Goal: Transaction & Acquisition: Purchase product/service

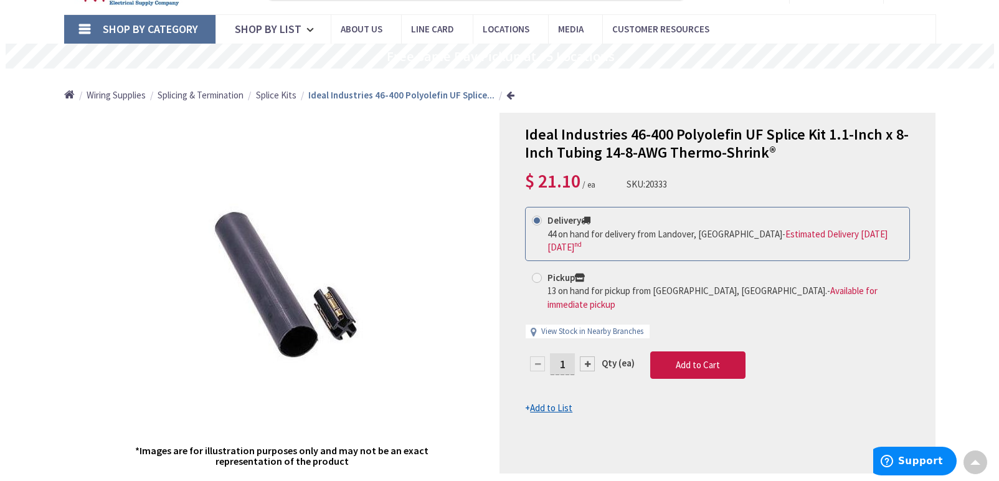
scroll to position [62, 0]
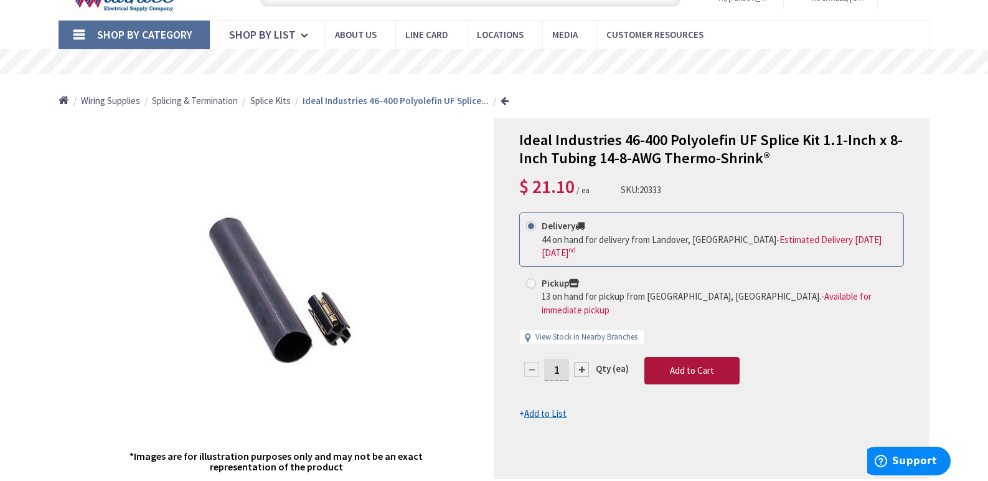
click at [684, 364] on span "Add to Cart" at bounding box center [692, 370] width 44 height 12
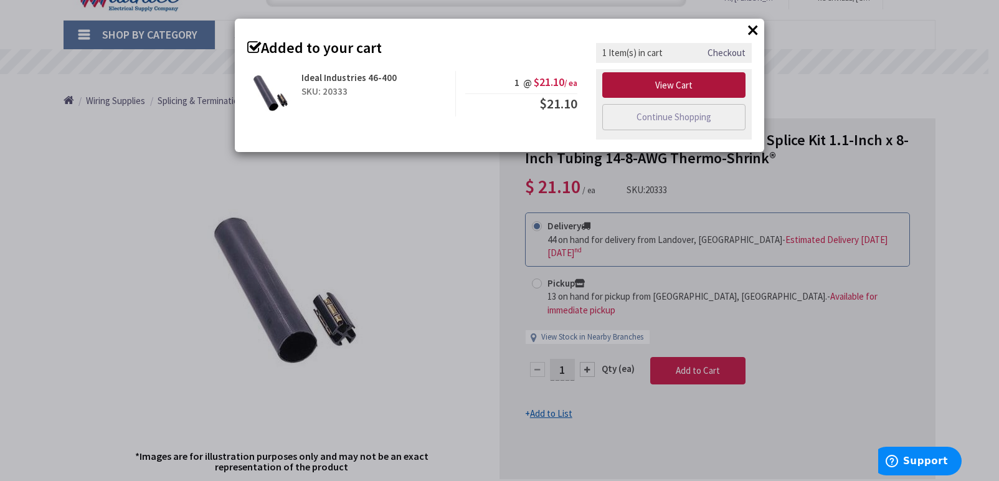
click at [674, 88] on link "View Cart" at bounding box center [673, 85] width 143 height 26
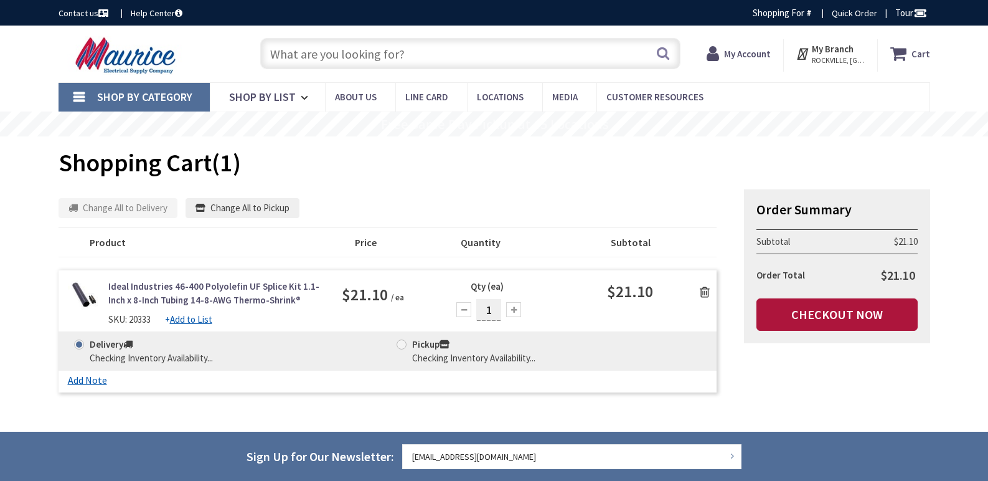
click at [811, 318] on link "Checkout Now" at bounding box center [837, 314] width 161 height 32
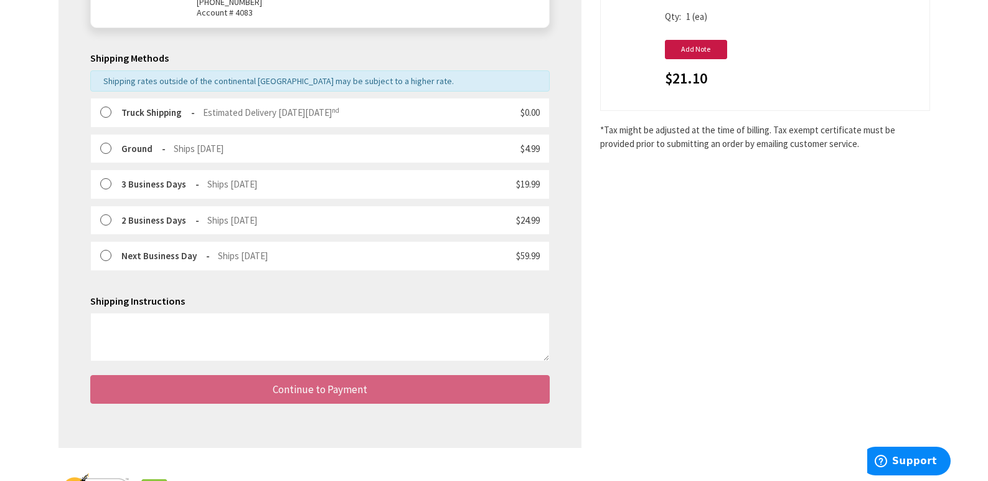
scroll to position [275, 0]
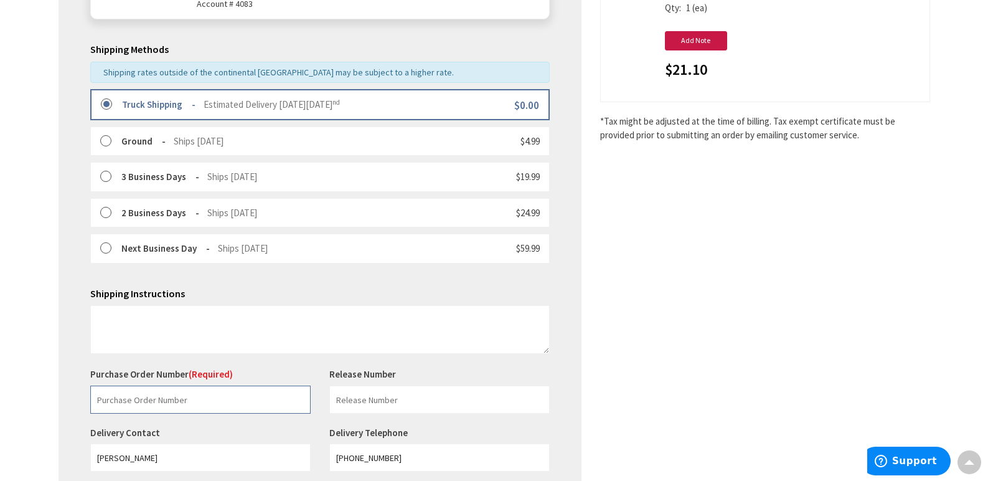
click at [161, 398] on input "text" at bounding box center [200, 399] width 220 height 28
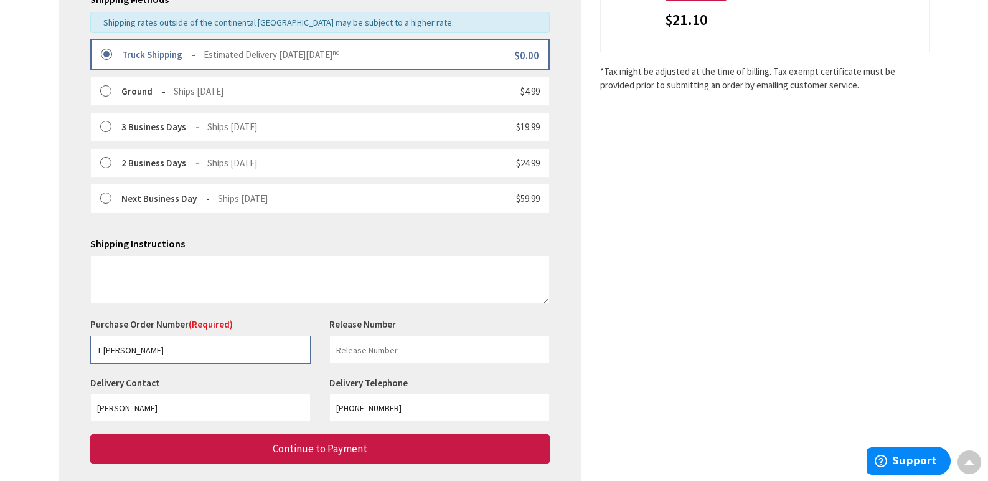
scroll to position [399, 0]
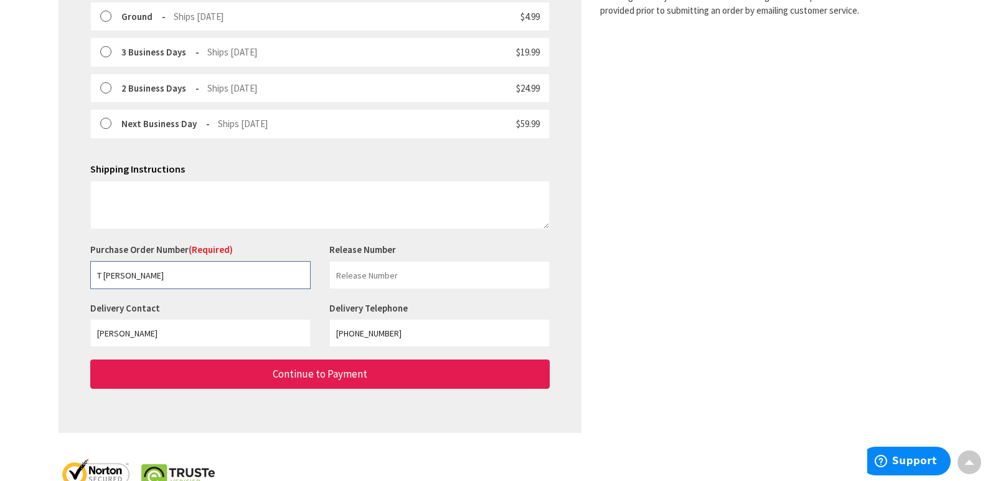
type input "T Coon"
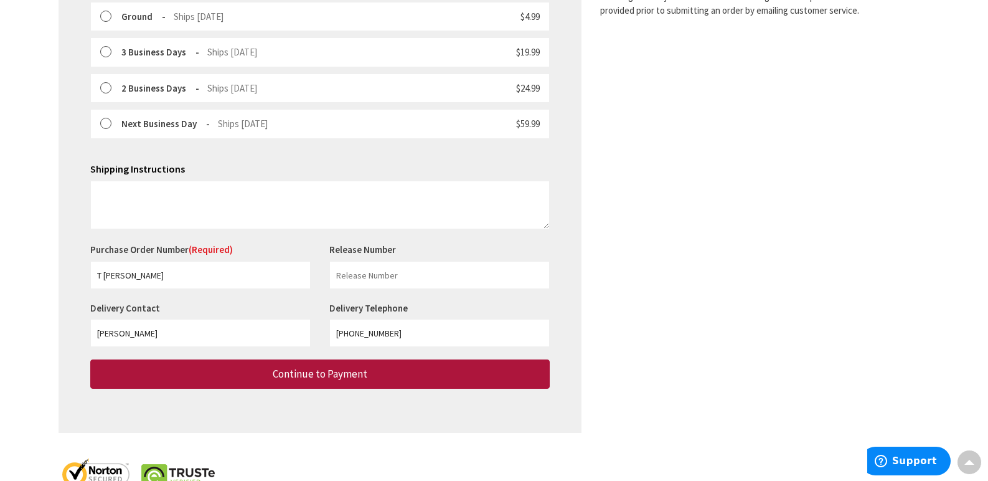
click at [250, 379] on button "Continue to Payment" at bounding box center [320, 373] width 460 height 29
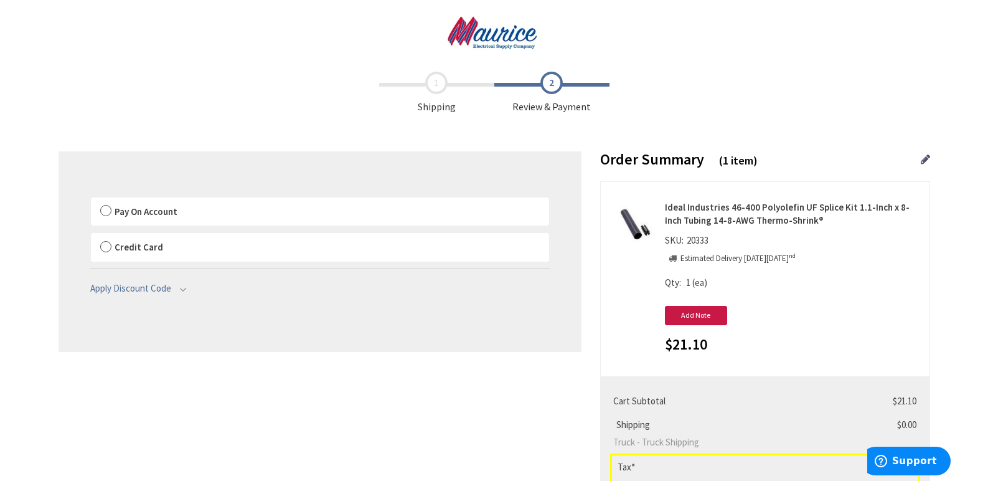
click at [105, 210] on label "Pay On Account" at bounding box center [320, 211] width 458 height 29
click at [91, 200] on input "Pay On Account" at bounding box center [91, 200] width 0 height 0
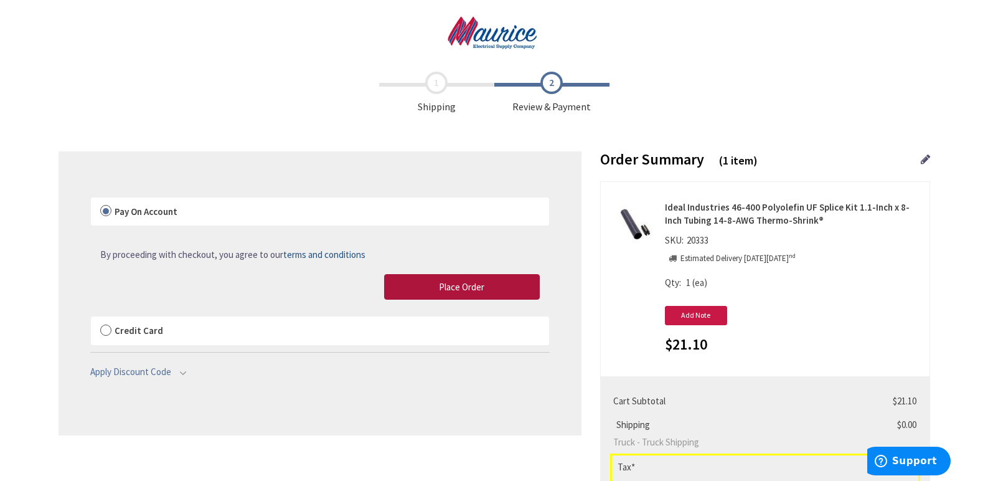
click at [517, 289] on button "Place Order" at bounding box center [462, 287] width 156 height 26
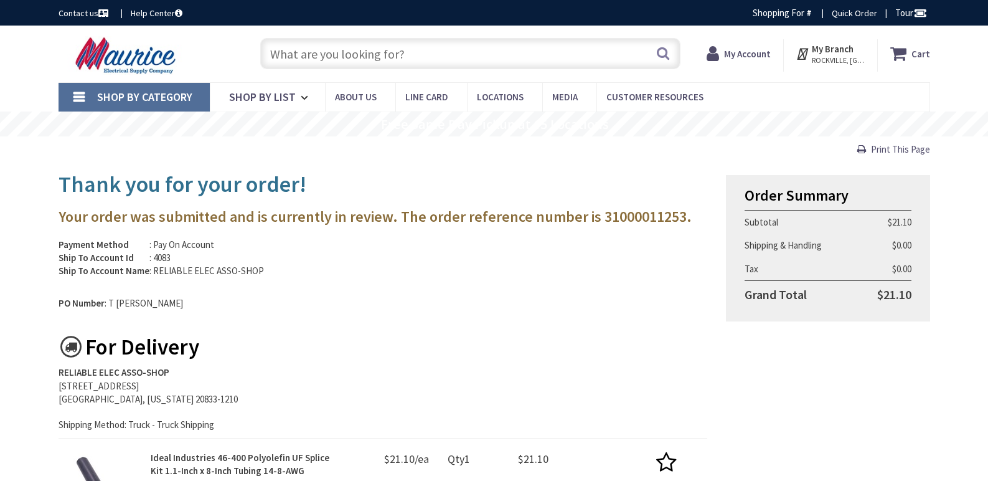
click at [288, 55] on input "text" at bounding box center [470, 53] width 420 height 31
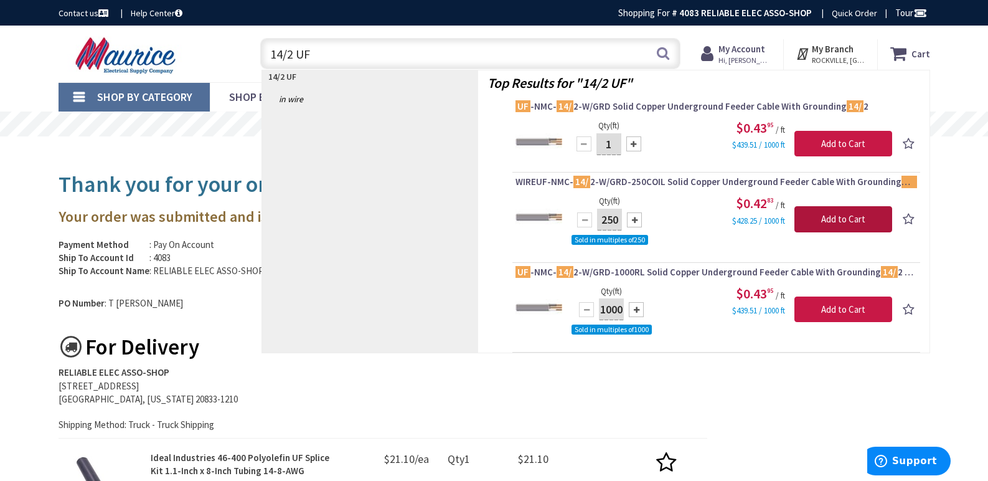
click at [815, 214] on input "Add to Cart" at bounding box center [844, 219] width 98 height 26
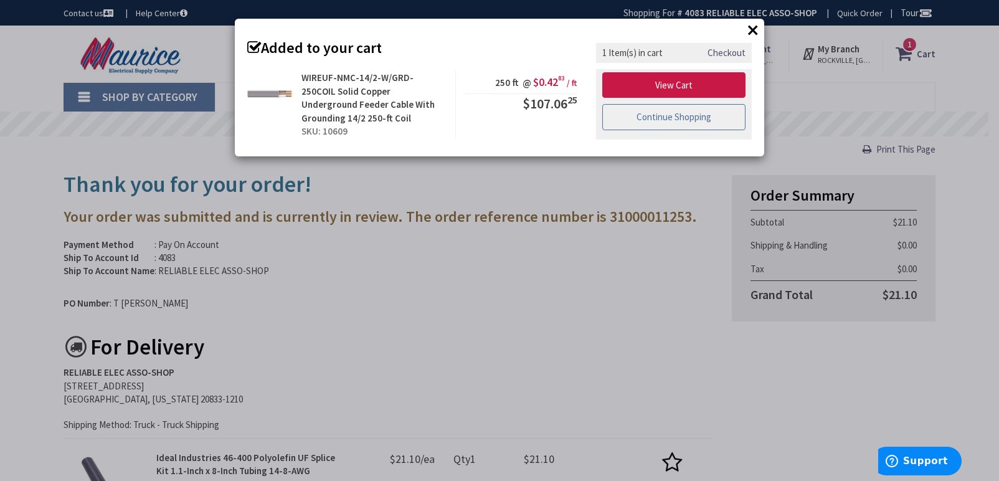
click at [696, 114] on link "Continue Shopping" at bounding box center [673, 117] width 143 height 26
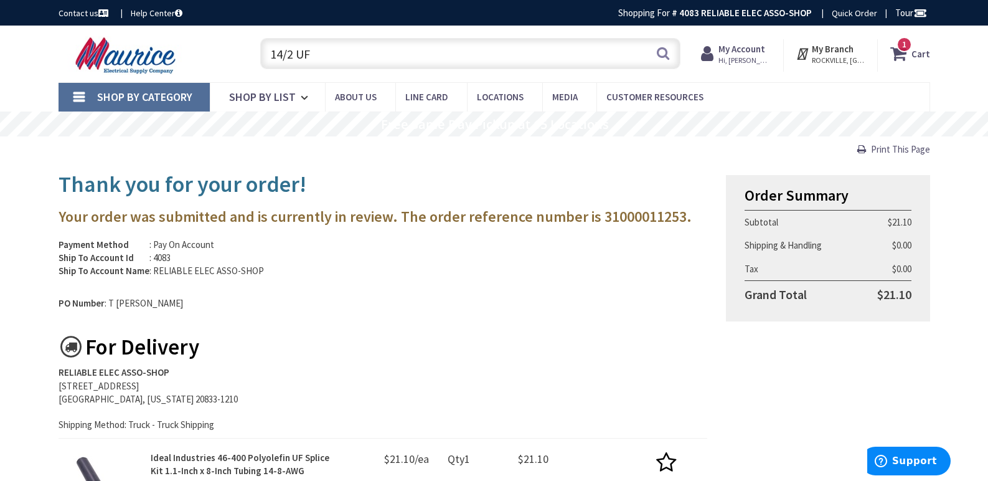
click at [317, 52] on input "14/2 UF" at bounding box center [470, 53] width 420 height 31
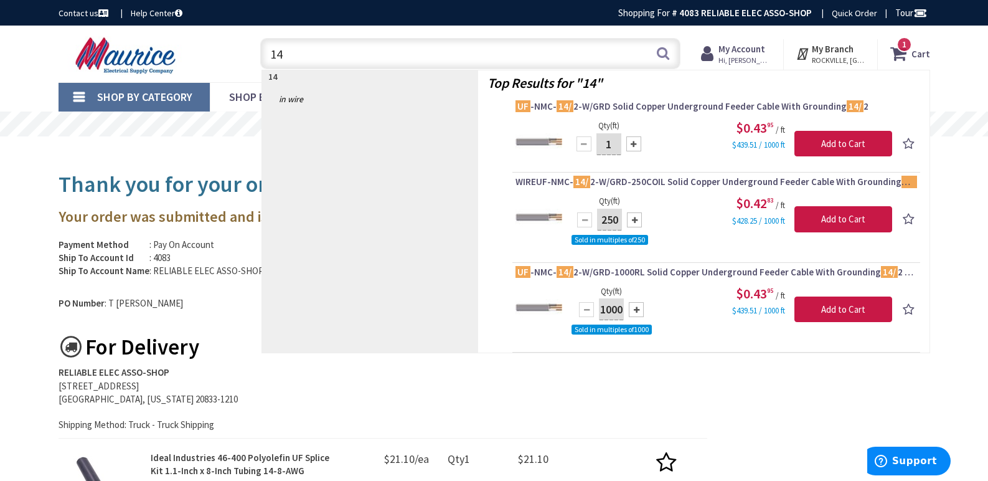
type input "1"
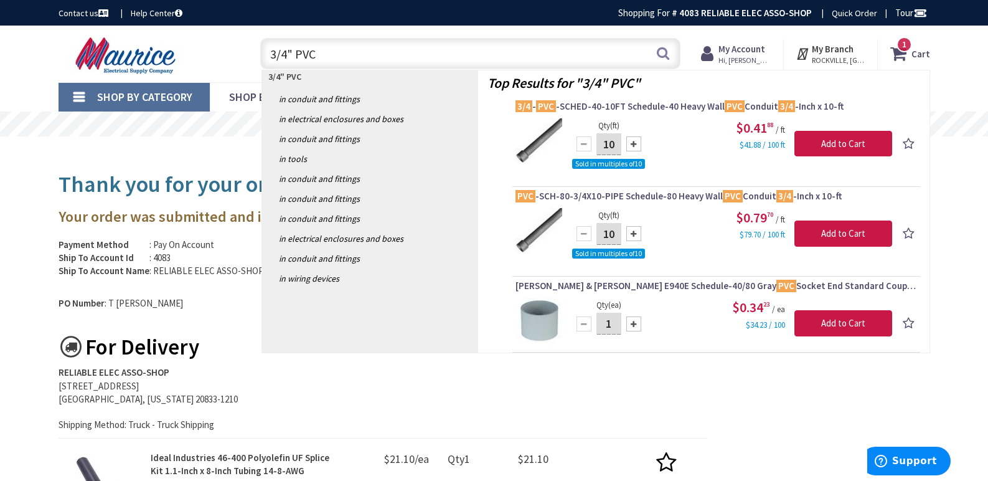
type input "3/4" PVC"
click at [632, 146] on div at bounding box center [633, 143] width 15 height 15
type input "20"
click at [840, 143] on input "Add to Cart" at bounding box center [844, 144] width 98 height 26
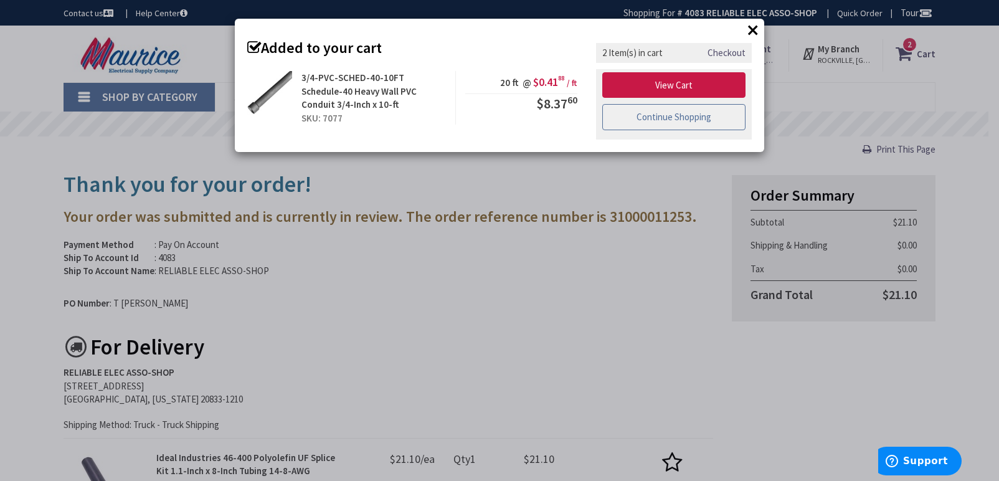
click at [665, 121] on link "Continue Shopping" at bounding box center [673, 117] width 143 height 26
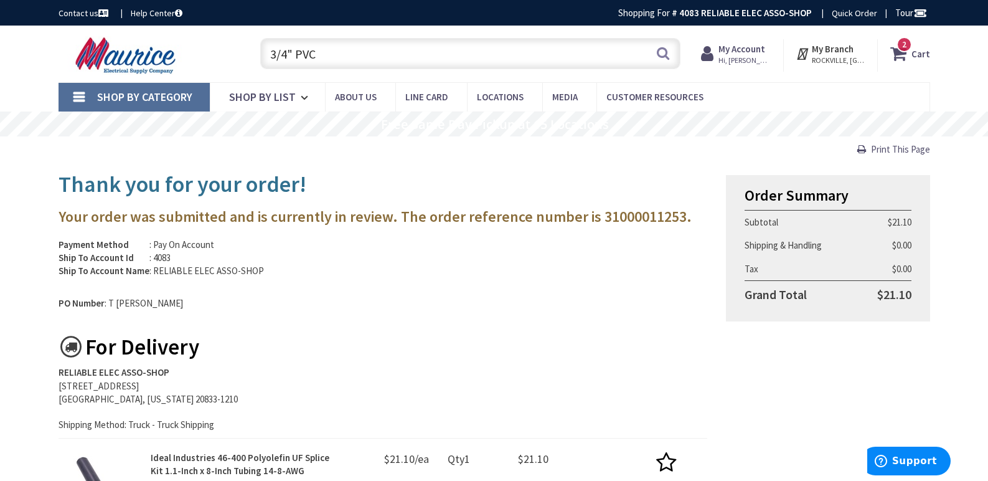
click at [326, 58] on input "3/4" PVC" at bounding box center [470, 53] width 420 height 31
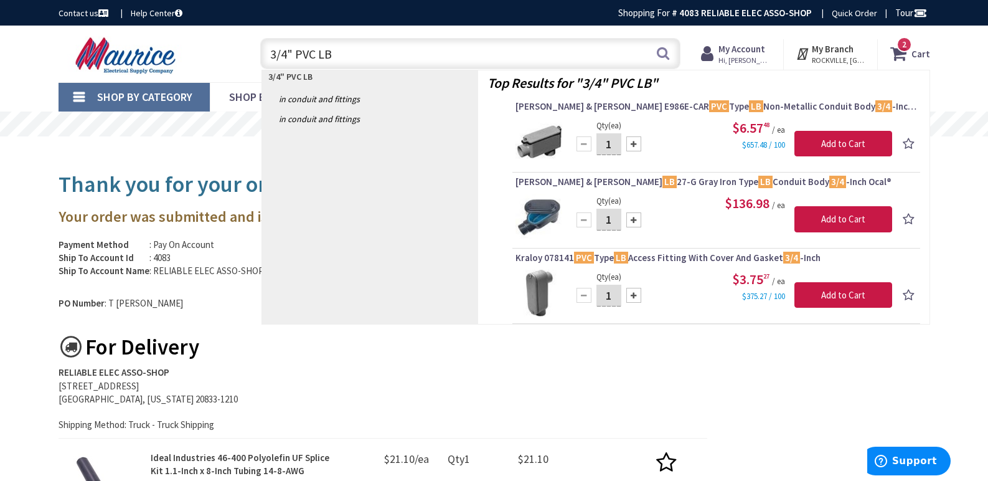
type input "3/4" PVC LB"
click at [630, 144] on div at bounding box center [633, 143] width 15 height 15
type input "2"
click at [832, 134] on input "Add to Cart" at bounding box center [844, 144] width 98 height 26
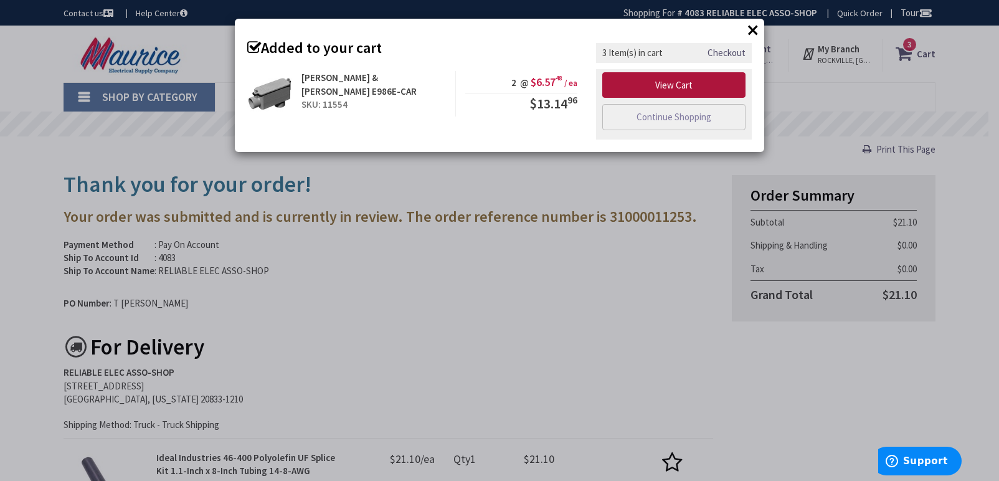
click at [655, 82] on link "View Cart" at bounding box center [673, 85] width 143 height 26
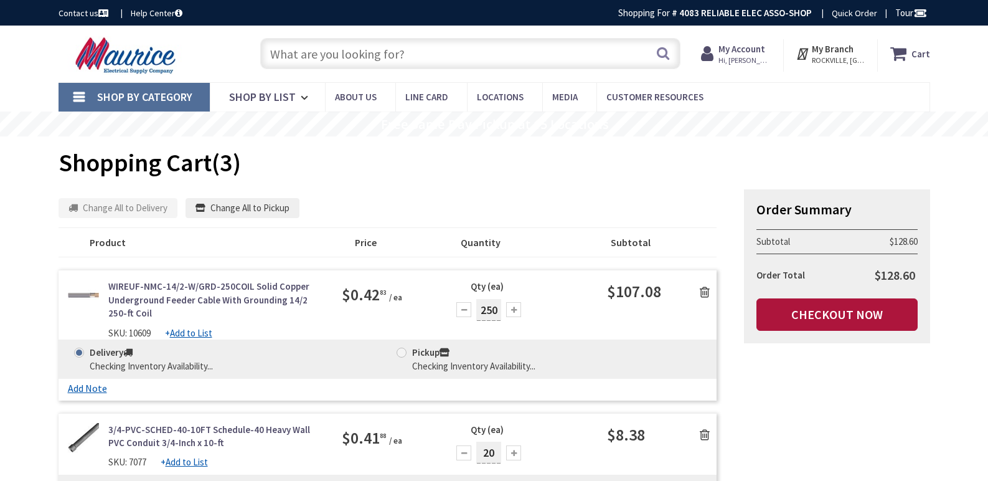
click at [785, 308] on link "Checkout Now" at bounding box center [837, 314] width 161 height 32
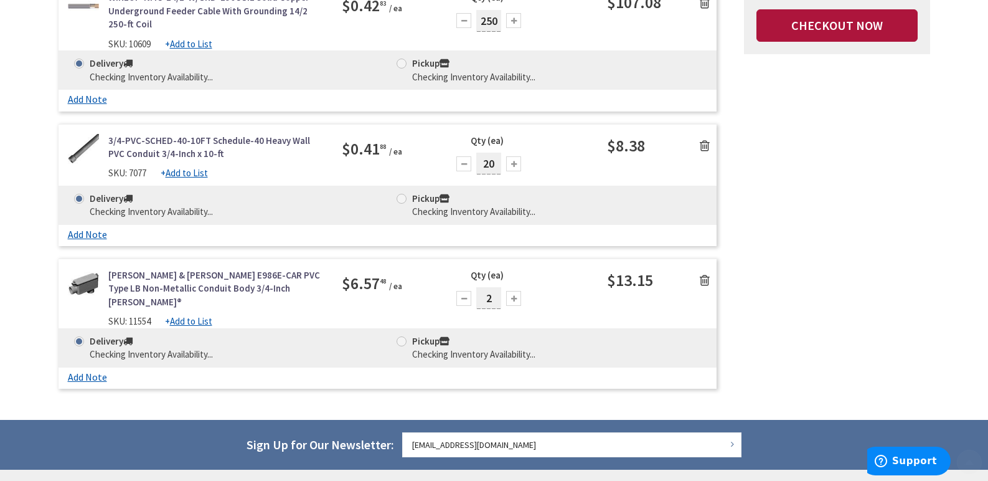
scroll to position [311, 0]
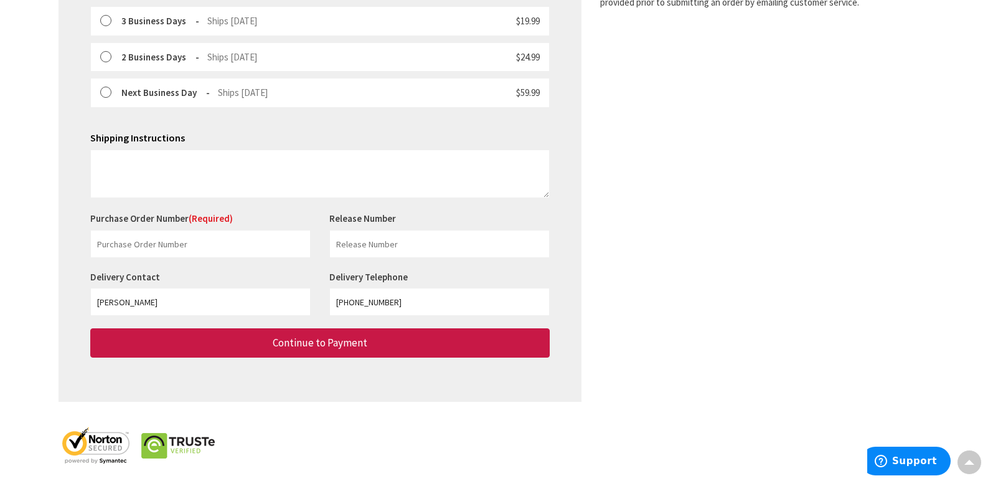
scroll to position [442, 0]
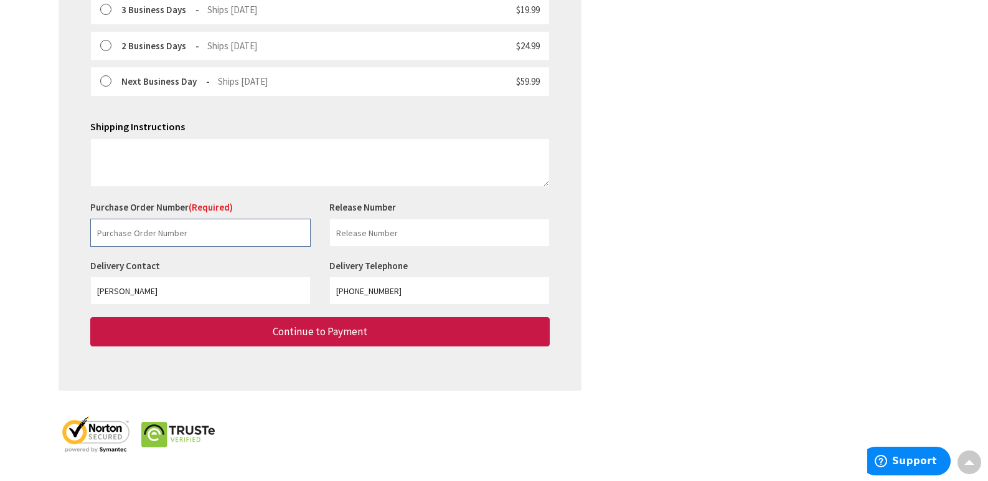
click at [116, 234] on input "text" at bounding box center [200, 233] width 220 height 28
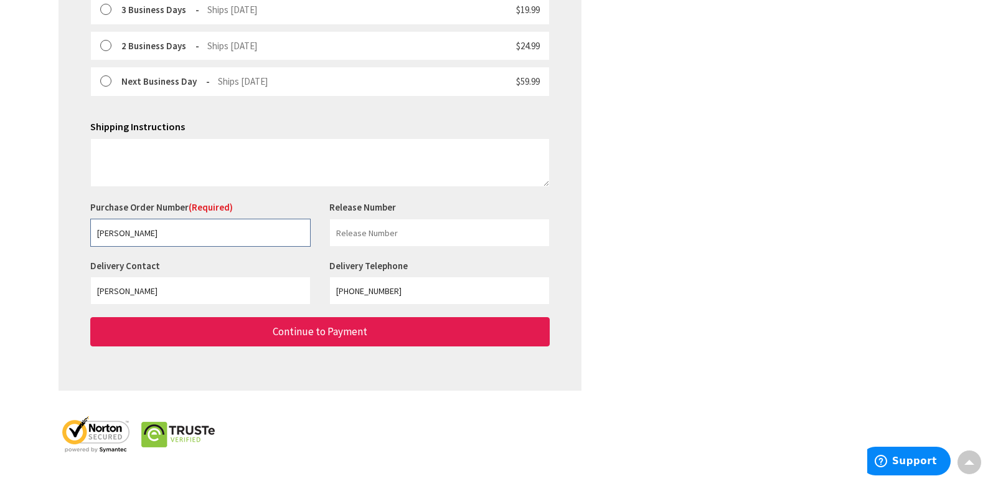
type input "[PERSON_NAME]"
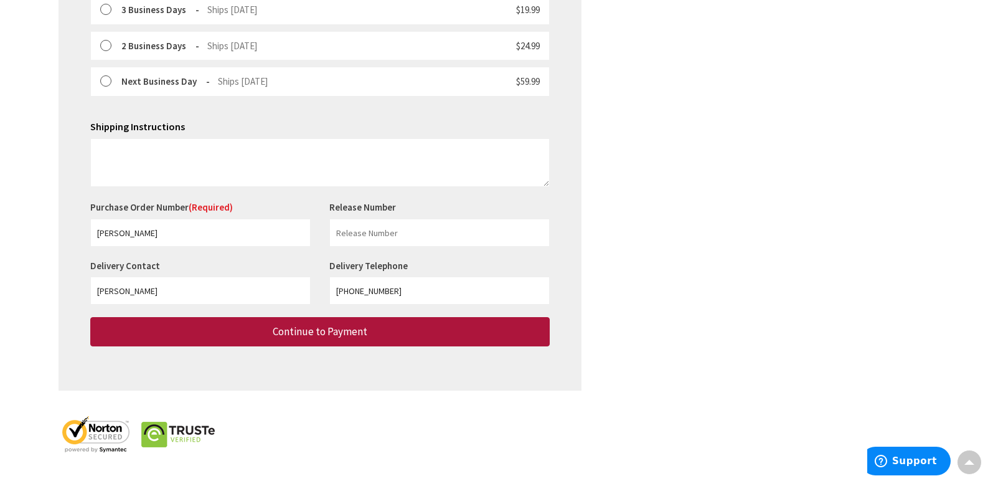
click at [233, 323] on button "Continue to Payment" at bounding box center [320, 331] width 460 height 29
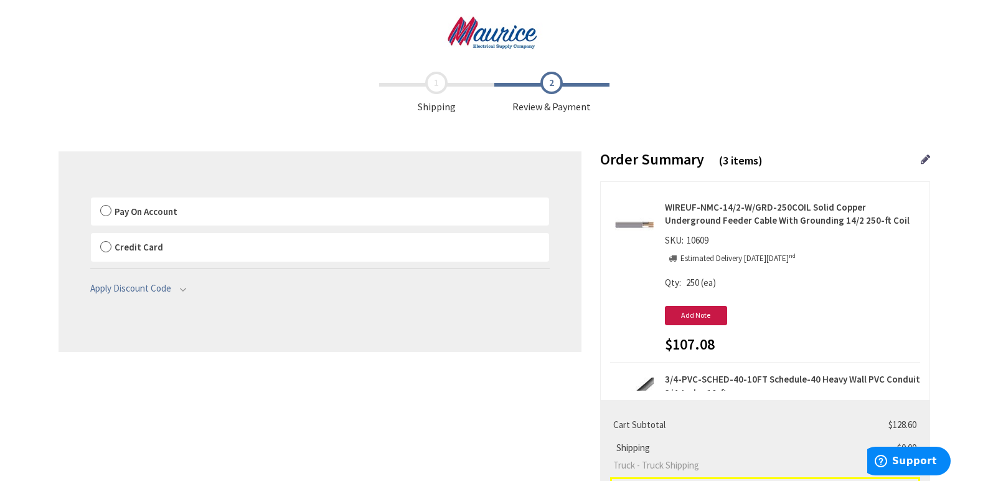
click at [108, 211] on label "Pay On Account" at bounding box center [320, 211] width 458 height 29
click at [91, 200] on input "Pay On Account" at bounding box center [91, 200] width 0 height 0
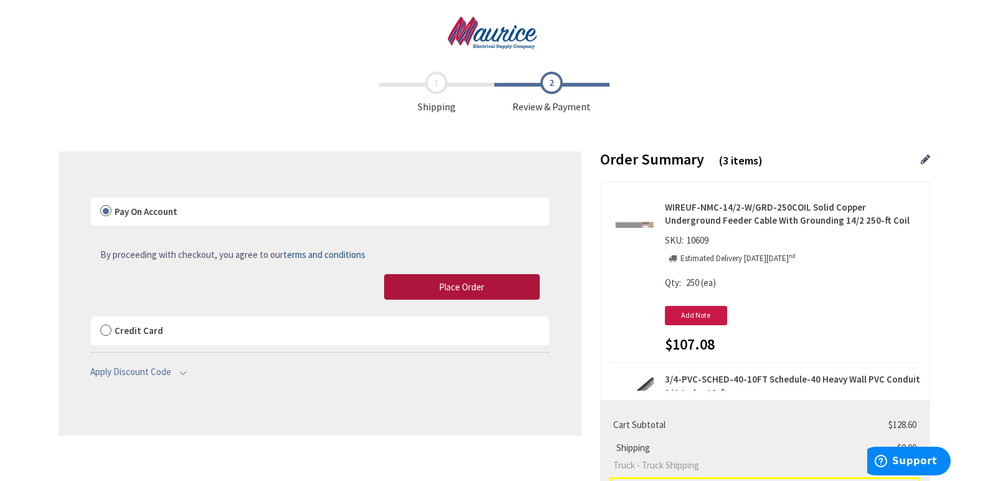
click at [447, 286] on span "Place Order" at bounding box center [461, 287] width 45 height 12
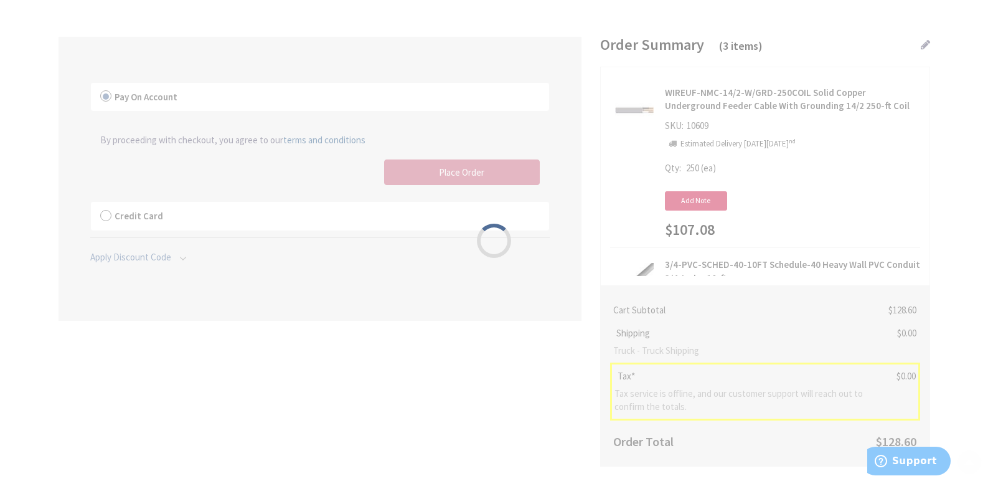
scroll to position [125, 0]
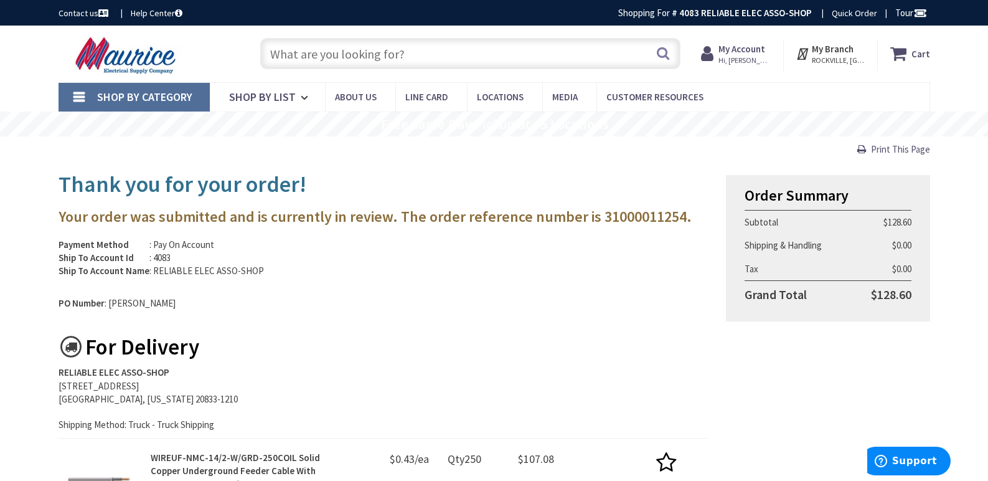
click at [275, 55] on input "text" at bounding box center [470, 53] width 420 height 31
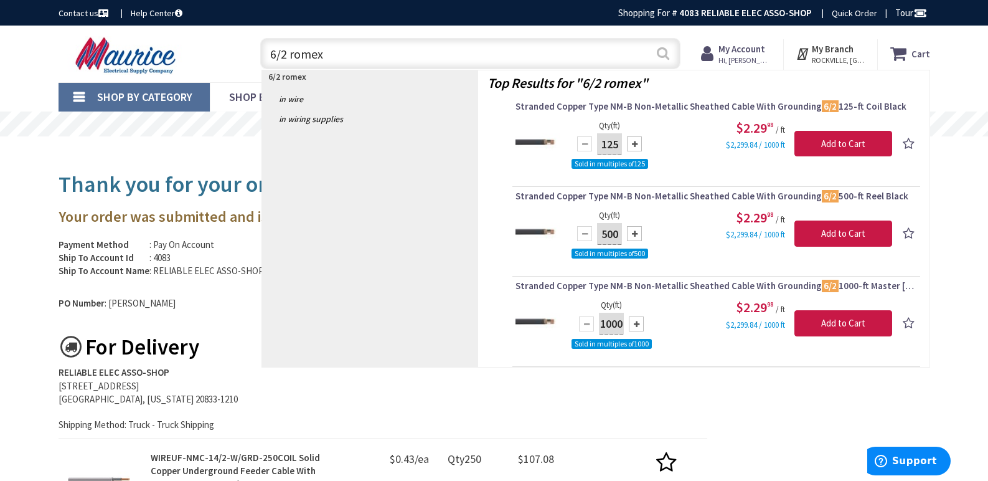
type input "6/2 romex"
click at [661, 50] on button "Search" at bounding box center [663, 53] width 16 height 28
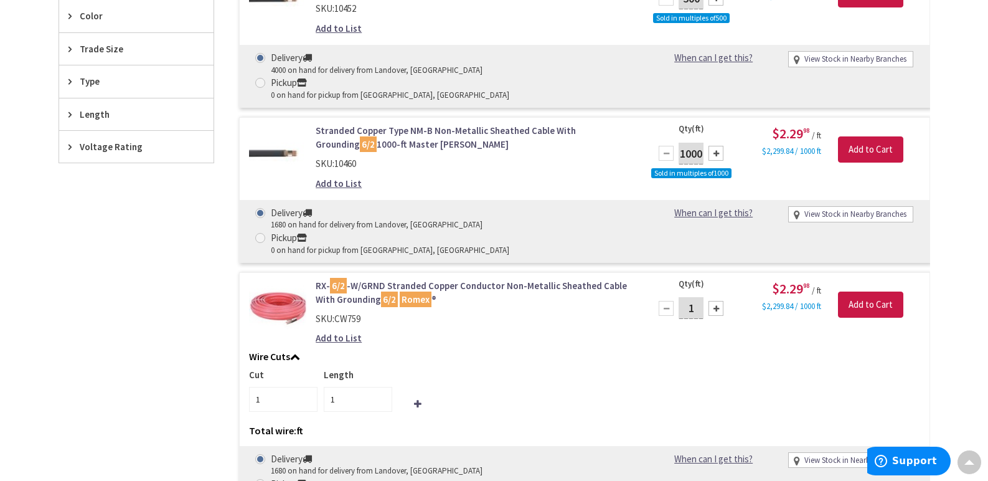
click at [697, 297] on input "1" at bounding box center [691, 308] width 25 height 22
type input "85"
click at [851, 291] on input "Add to Cart" at bounding box center [870, 304] width 65 height 26
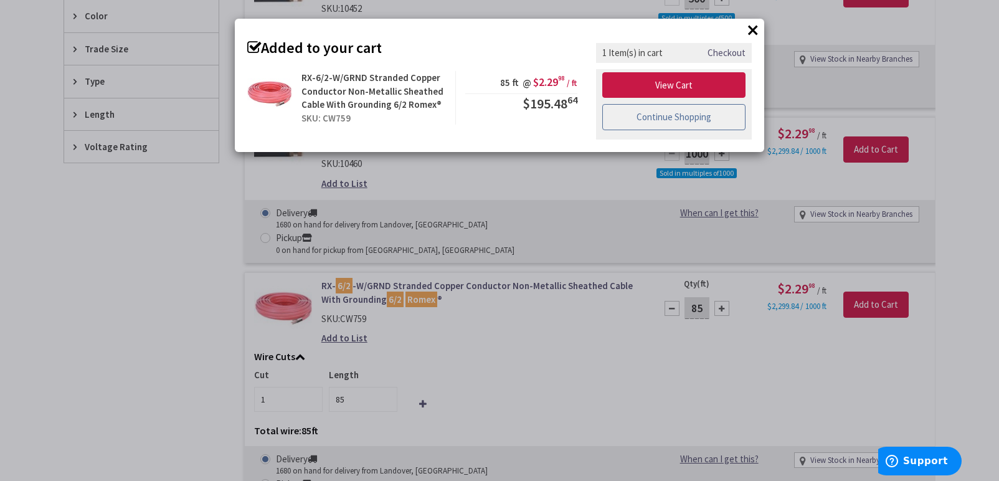
click at [671, 114] on link "Continue Shopping" at bounding box center [673, 117] width 143 height 26
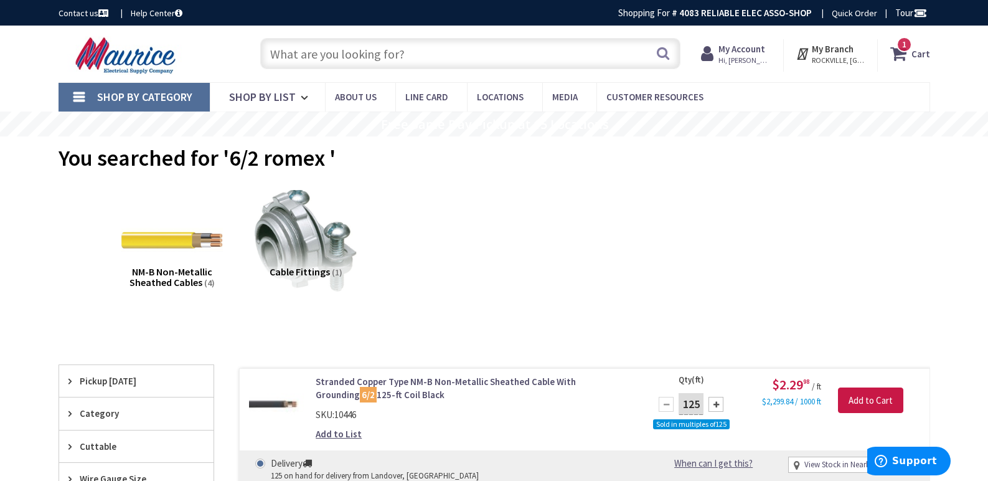
click at [290, 57] on input "text" at bounding box center [470, 53] width 420 height 31
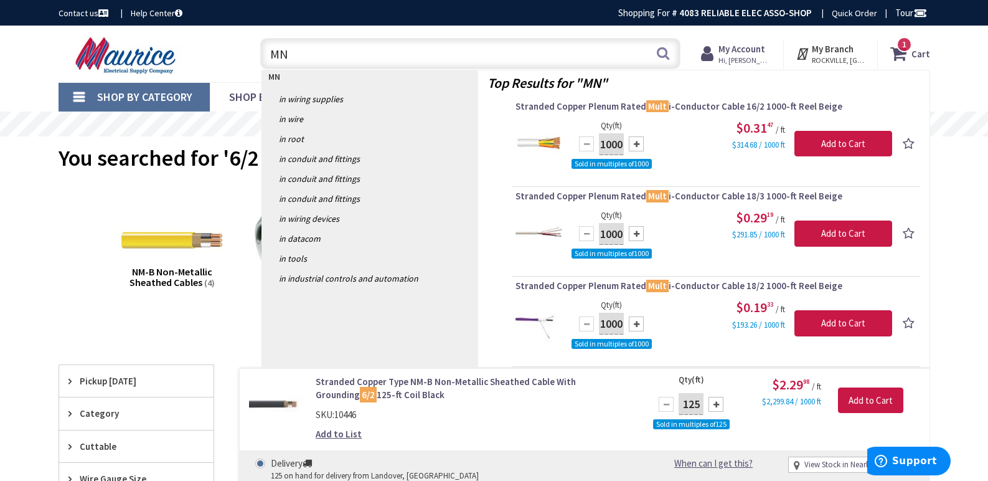
type input "M"
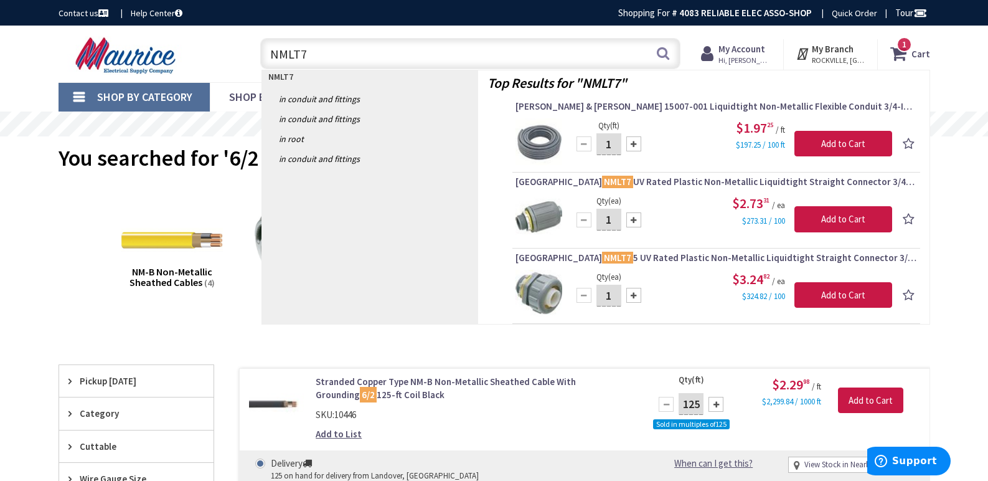
type input "NMLT7"
click at [630, 218] on div at bounding box center [633, 219] width 15 height 15
type input "4"
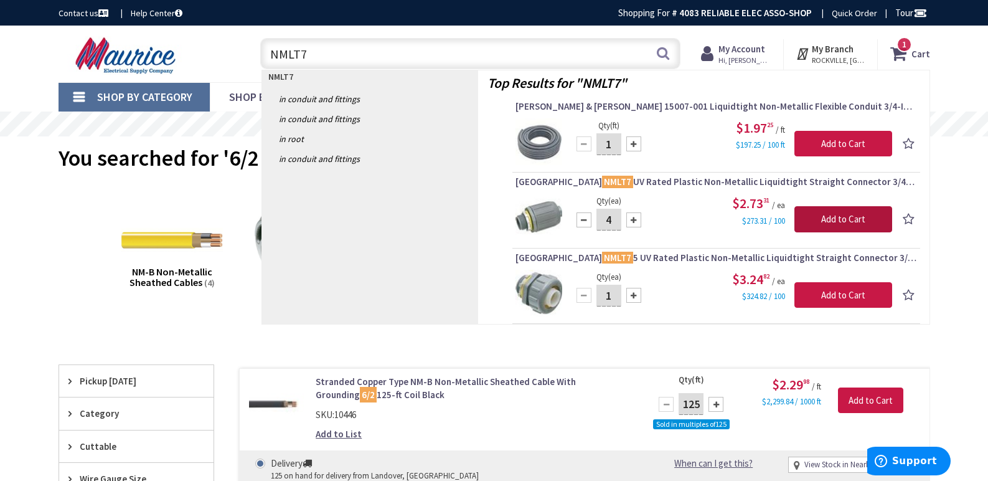
click at [819, 217] on input "Add to Cart" at bounding box center [844, 219] width 98 height 26
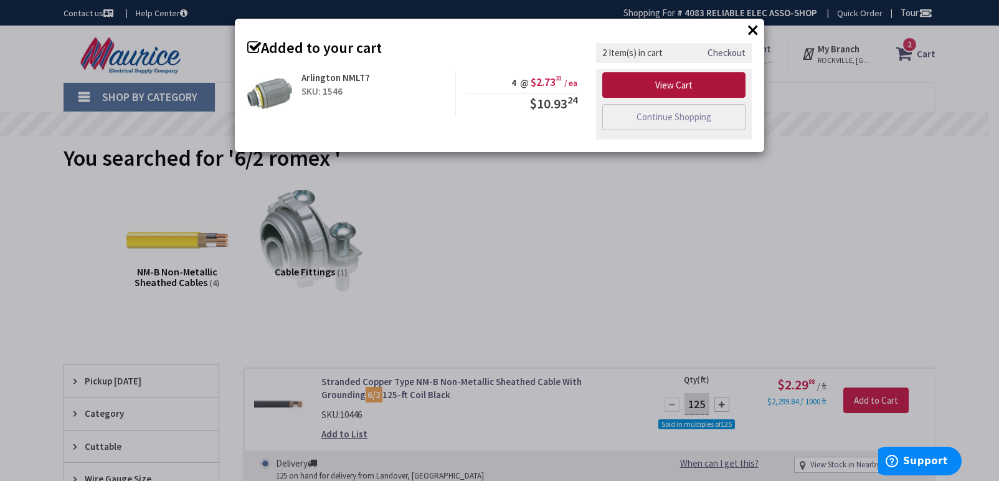
click at [622, 81] on link "View Cart" at bounding box center [673, 85] width 143 height 26
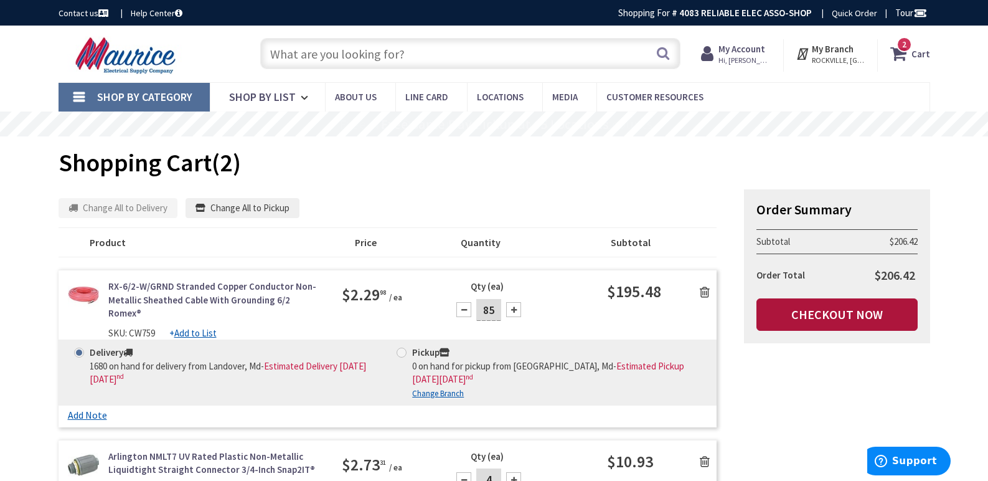
click at [808, 310] on link "Checkout Now" at bounding box center [837, 314] width 161 height 32
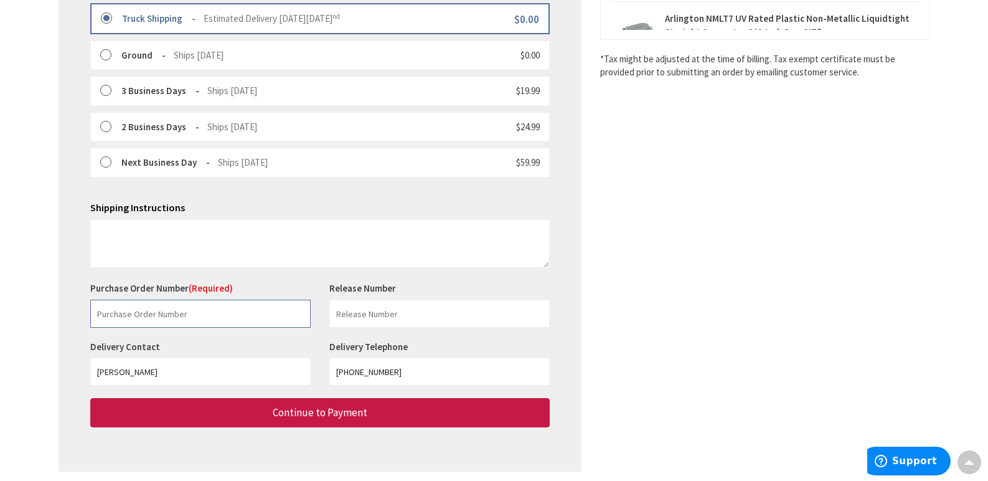
click at [115, 312] on input "text" at bounding box center [200, 314] width 220 height 28
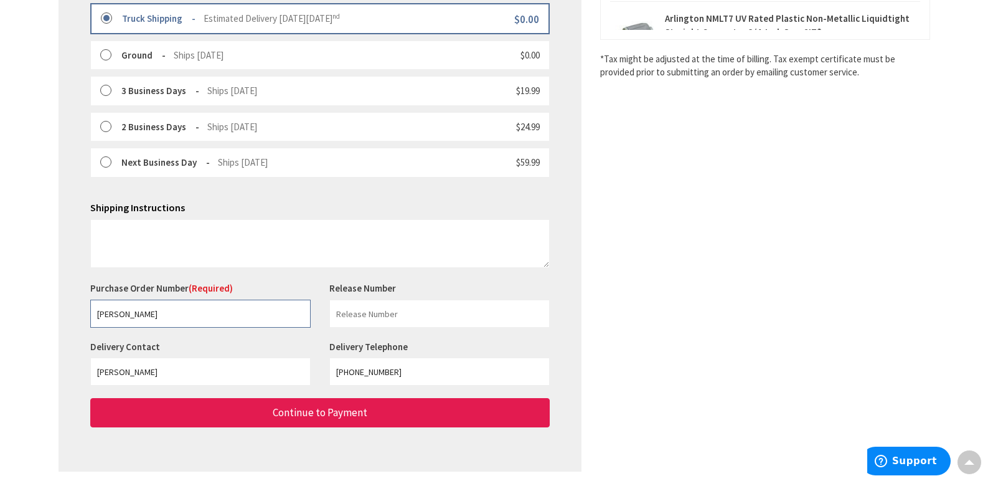
type input "[PERSON_NAME]"
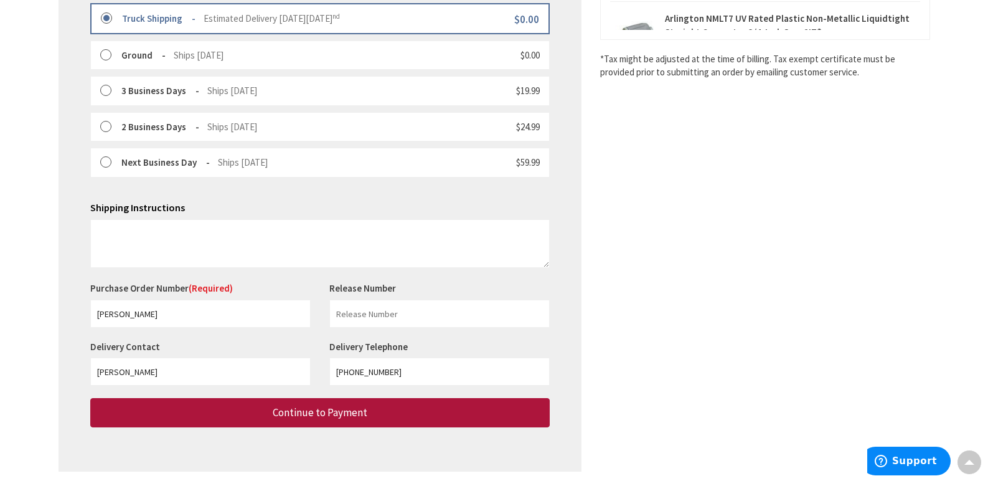
click at [290, 410] on span "Continue to Payment" at bounding box center [320, 412] width 95 height 14
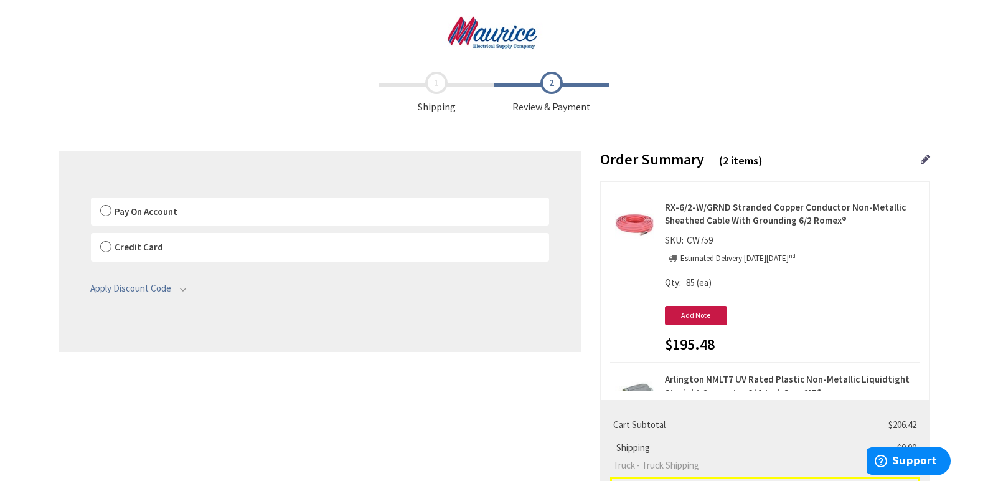
click at [105, 209] on label "Pay On Account" at bounding box center [320, 211] width 458 height 29
click at [91, 200] on input "Pay On Account" at bounding box center [91, 200] width 0 height 0
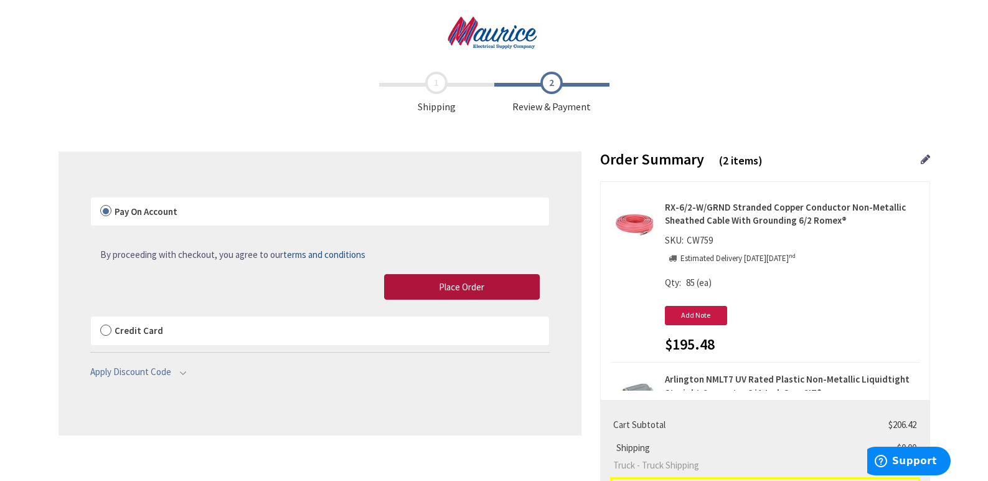
click at [470, 283] on span "Place Order" at bounding box center [461, 287] width 45 height 12
